Goal: Transaction & Acquisition: Purchase product/service

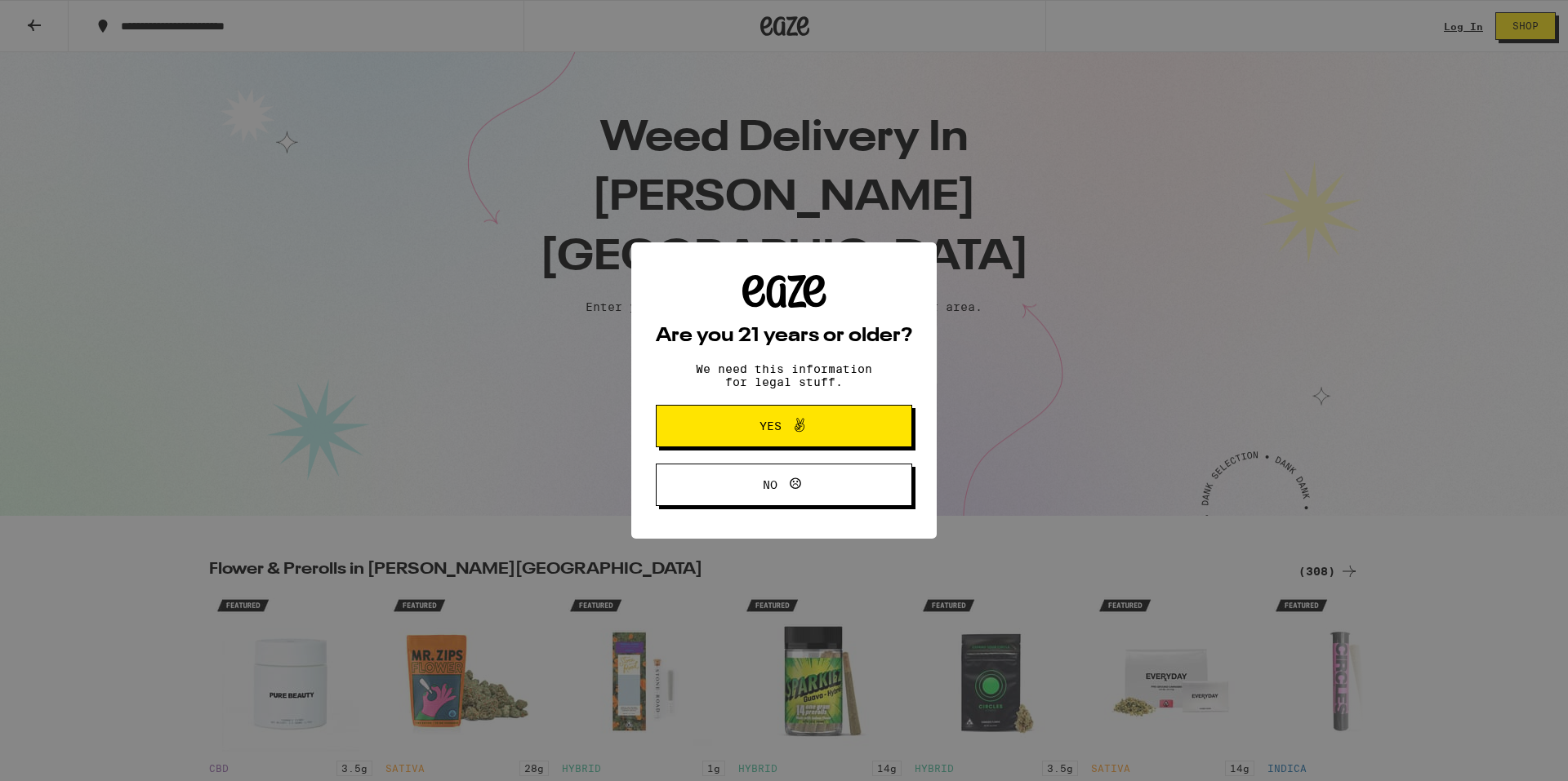
click at [799, 418] on icon at bounding box center [799, 424] width 19 height 19
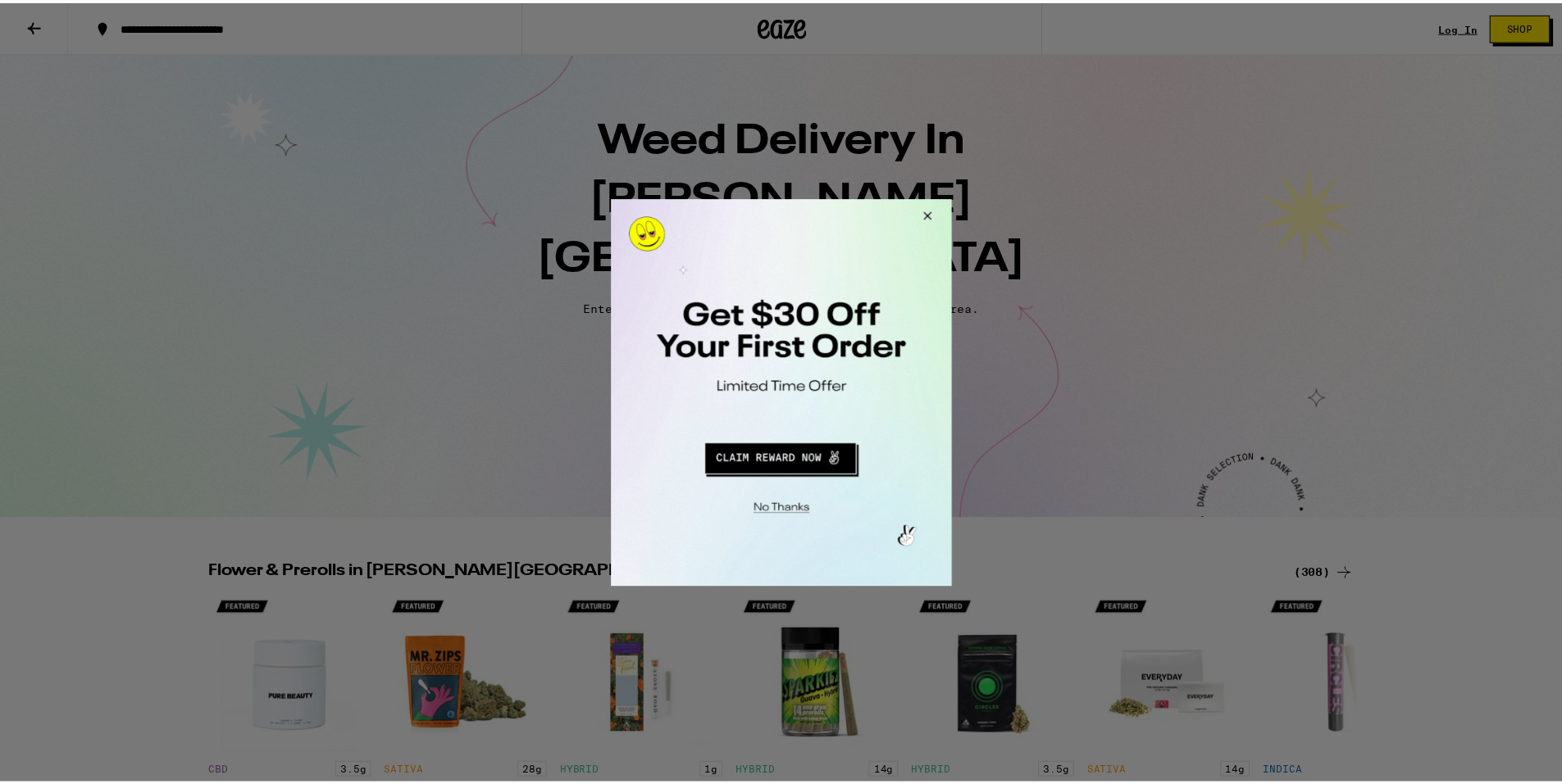
click at [922, 217] on button "Close Modal" at bounding box center [926, 218] width 45 height 39
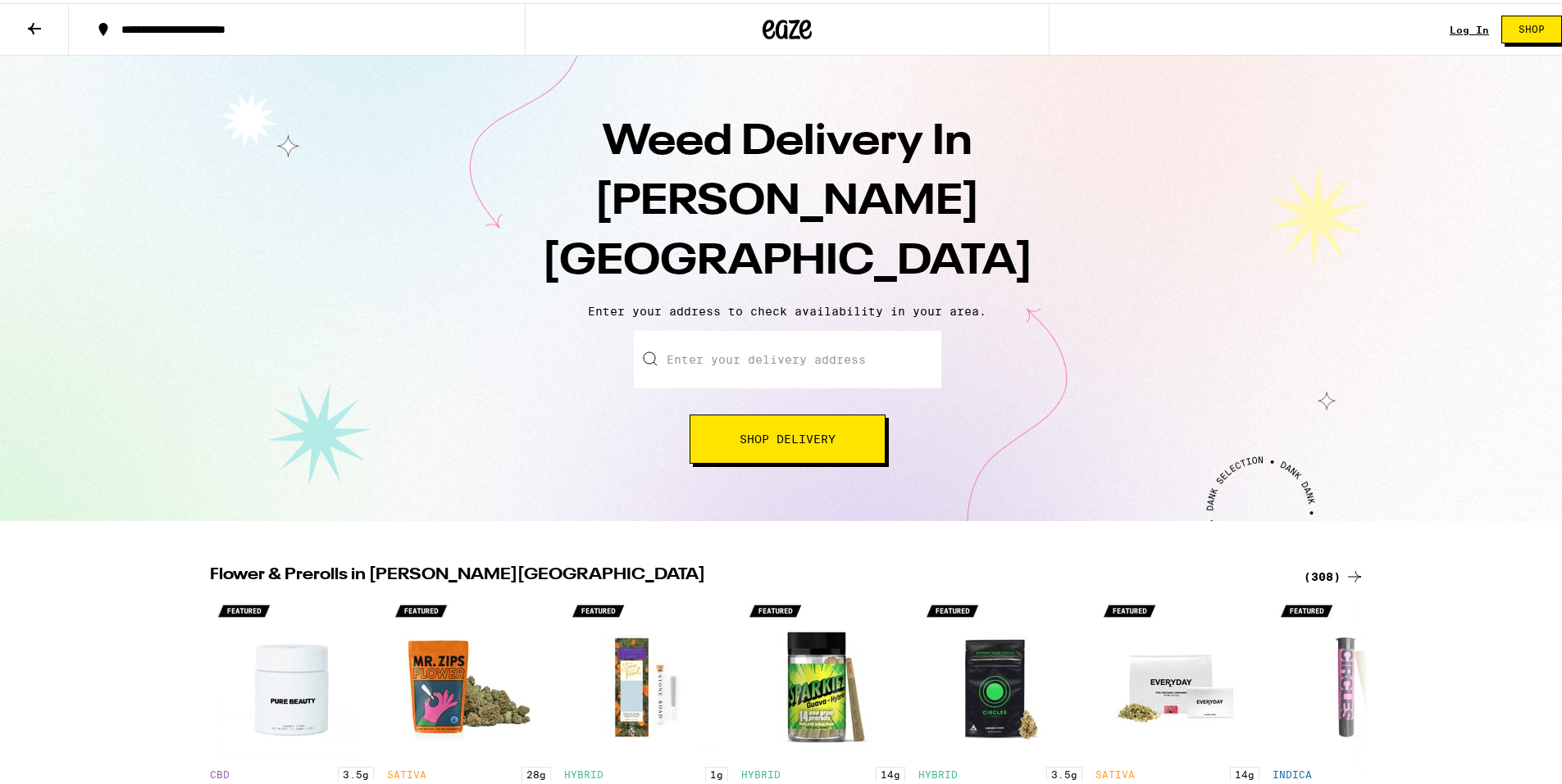
click at [759, 328] on input "Enter your delivery address" at bounding box center [788, 356] width 308 height 57
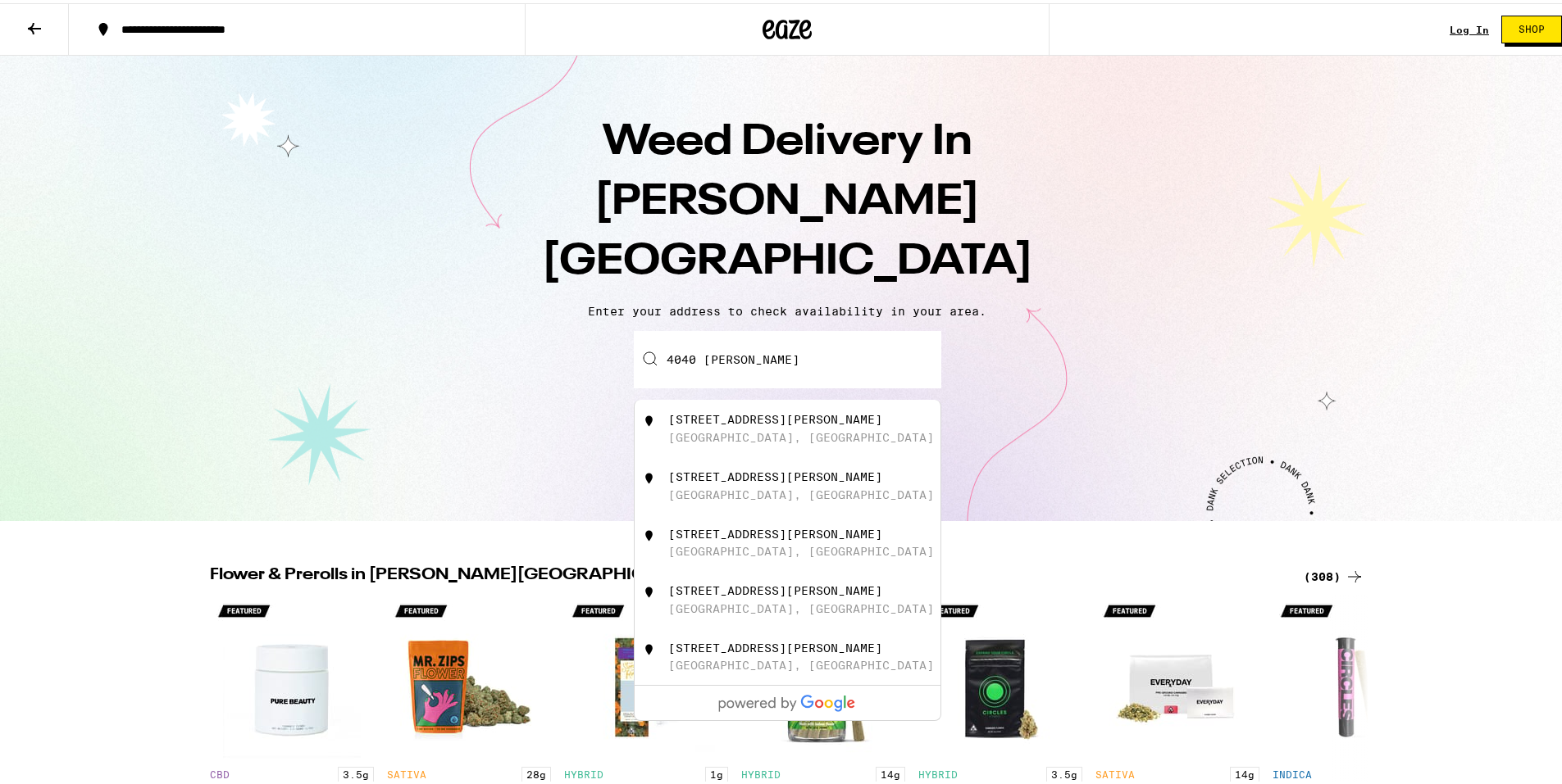
click at [751, 410] on div "4040 Hornbrook Ave Baldwin Park, CA" at bounding box center [815, 425] width 293 height 31
type input "4040 Hornbrook Ave, Baldwin Park, CA"
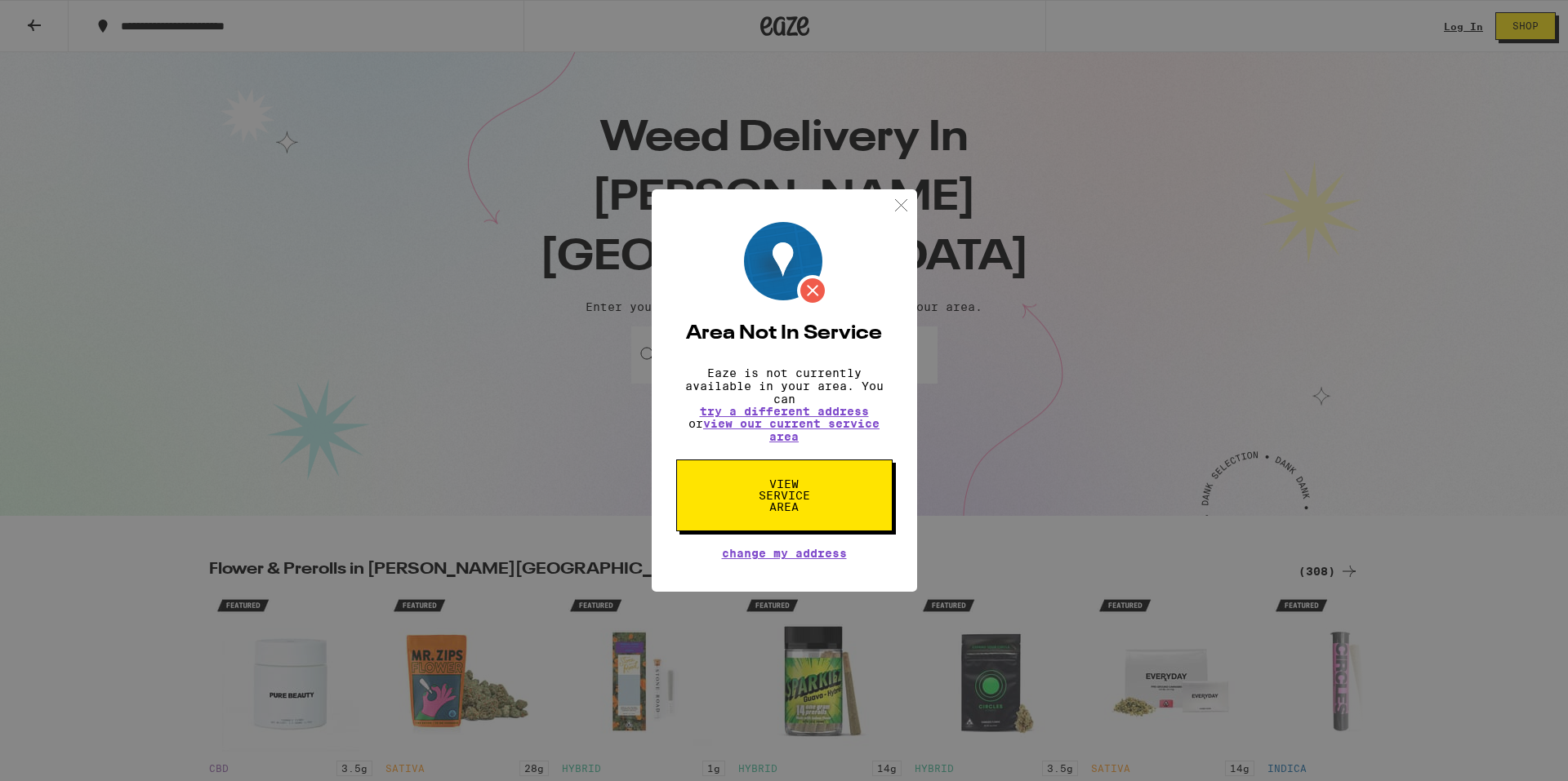
click at [902, 208] on img at bounding box center [901, 205] width 20 height 20
